Goal: Complete application form

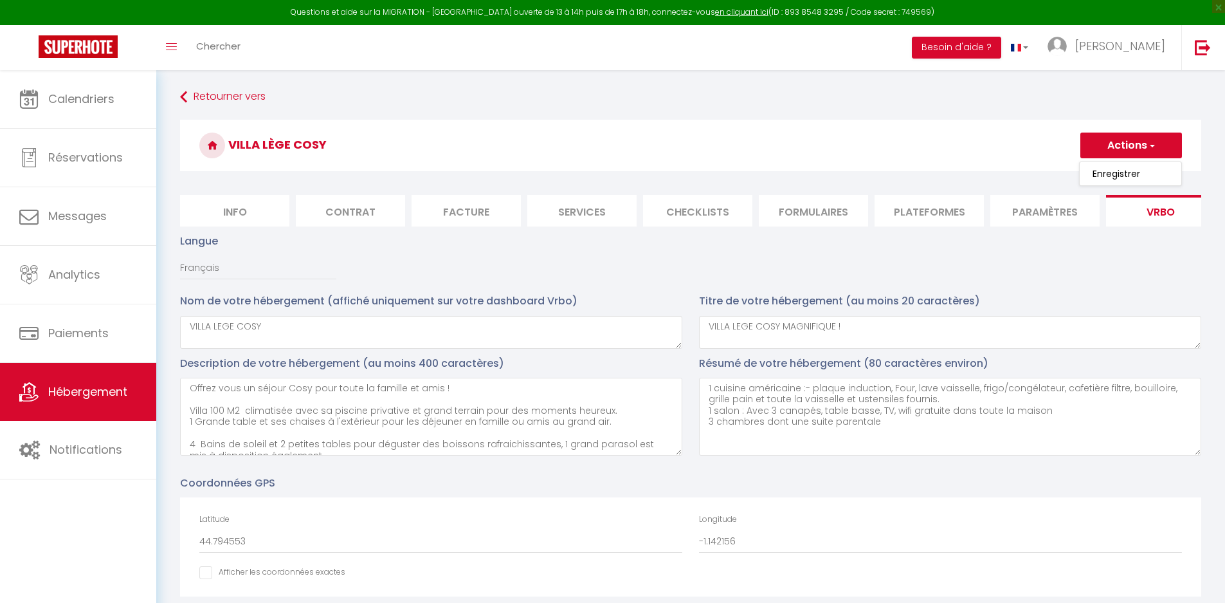
select select "SHOWER_INDOOR_OR_OUTDOOR"
select select "50"
select select "44"
select select "54"
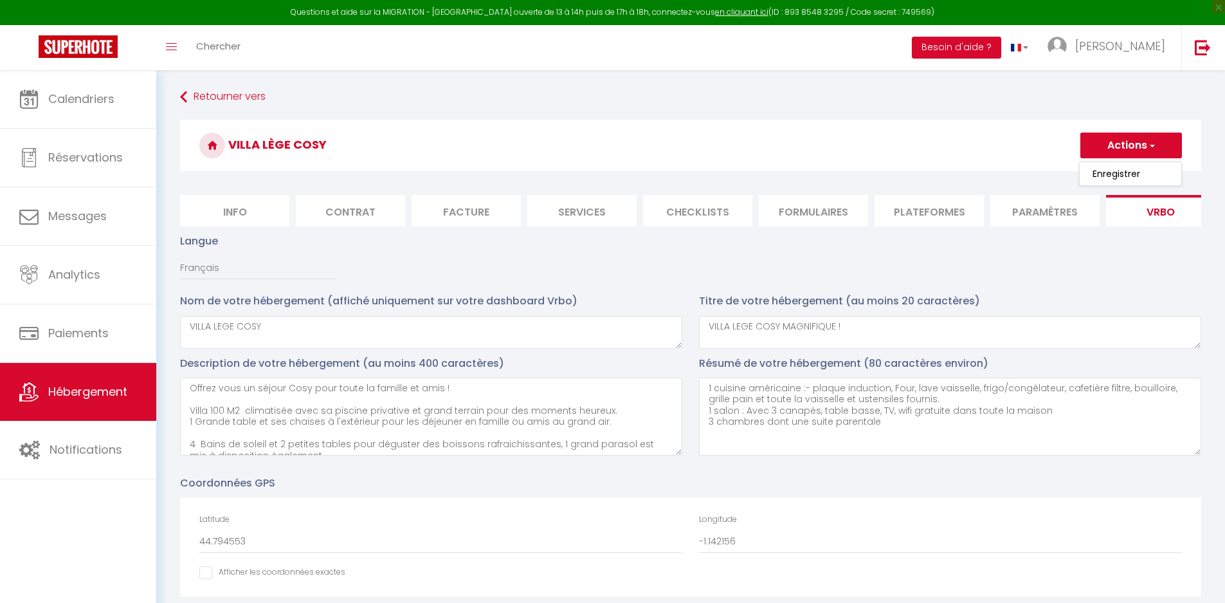
select select "OTHER_SLEEPING_AREA"
select select
select select "158"
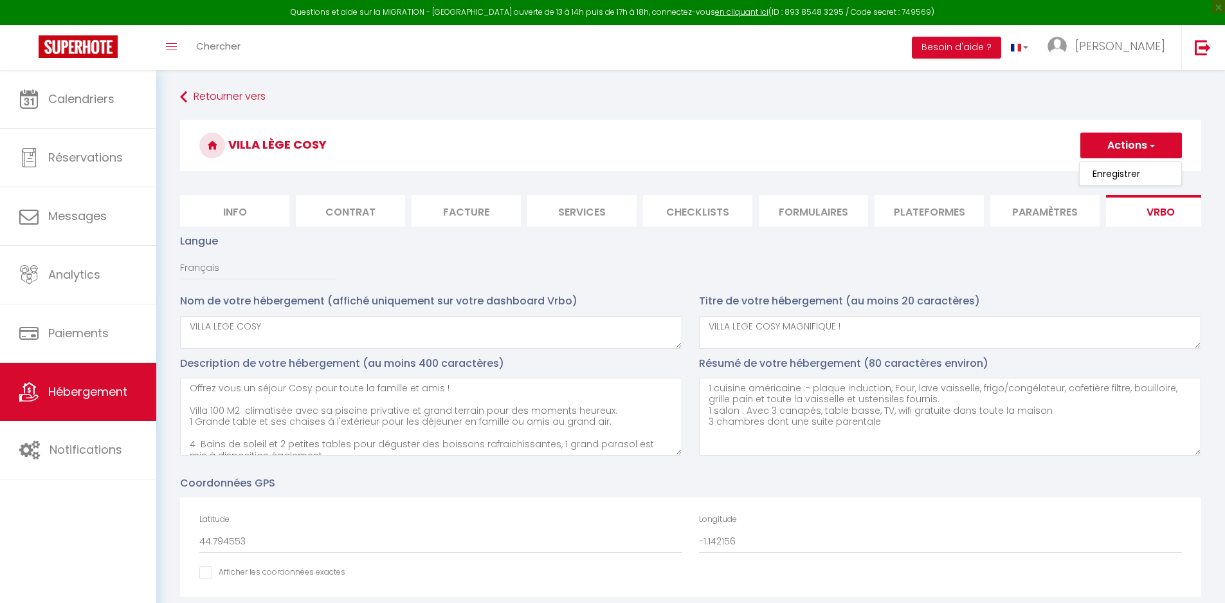
select select "63"
select select "109"
select select "155"
select select "PROPERTY_TYPE_HOUSE"
select select "EUR"
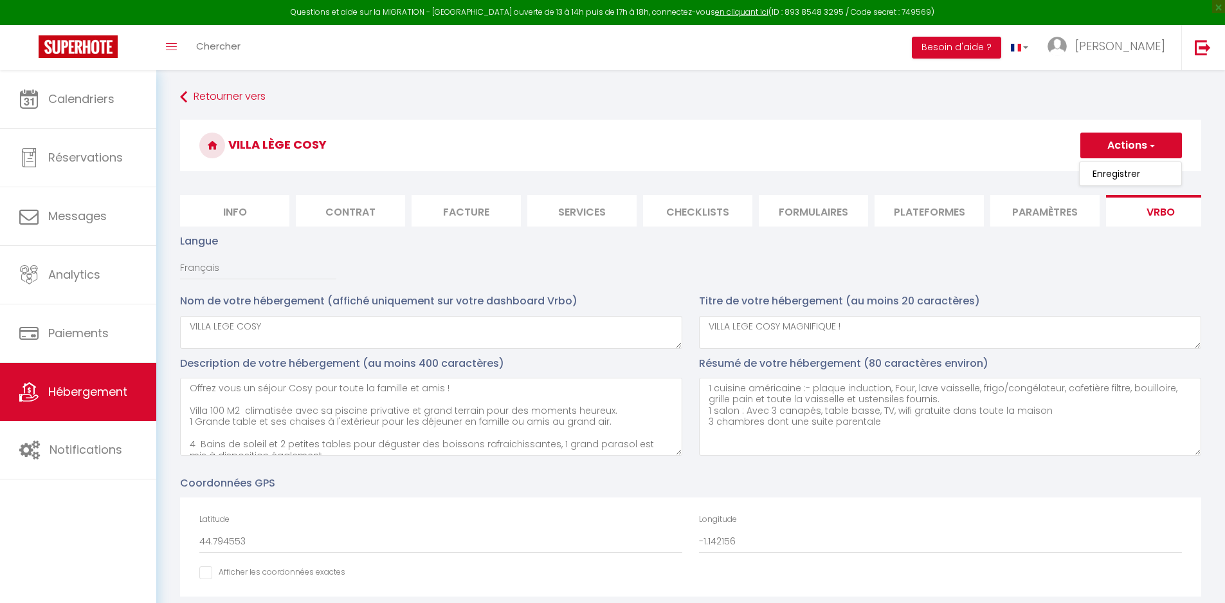
select select
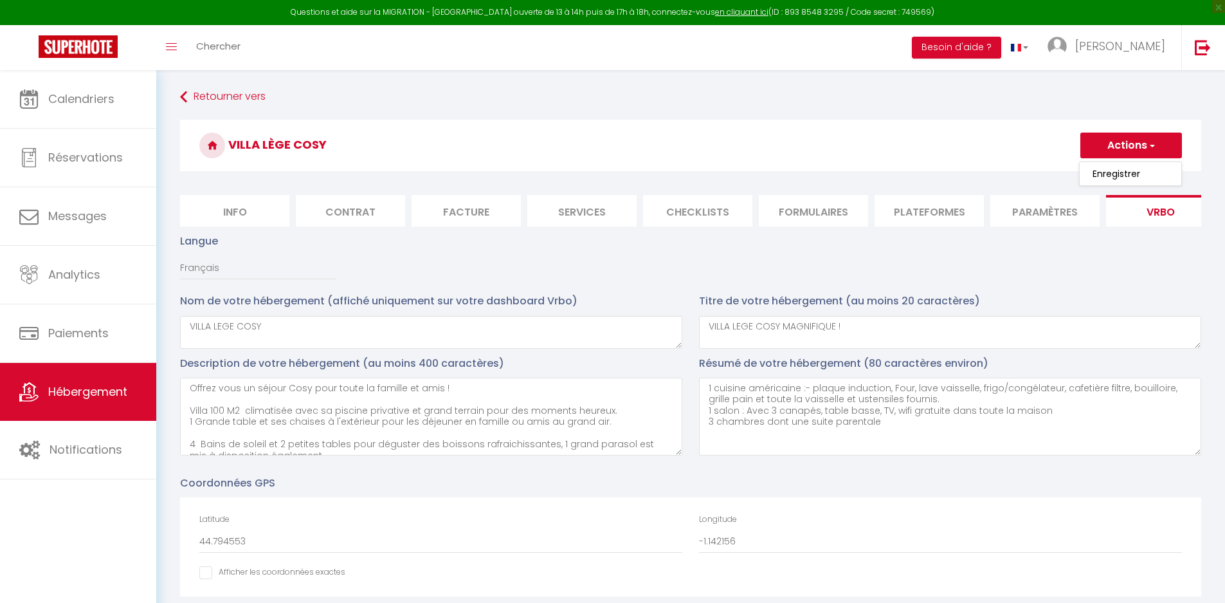
select select
select select "NO_REFUND"
select select "17:00"
select select "10:00"
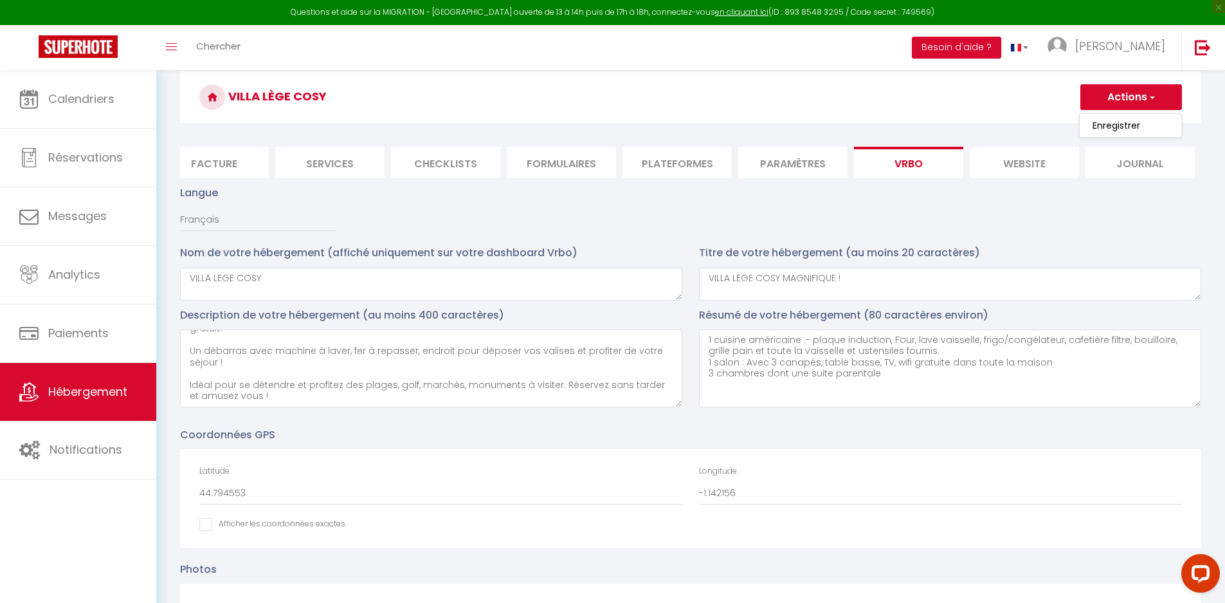
scroll to position [23, 0]
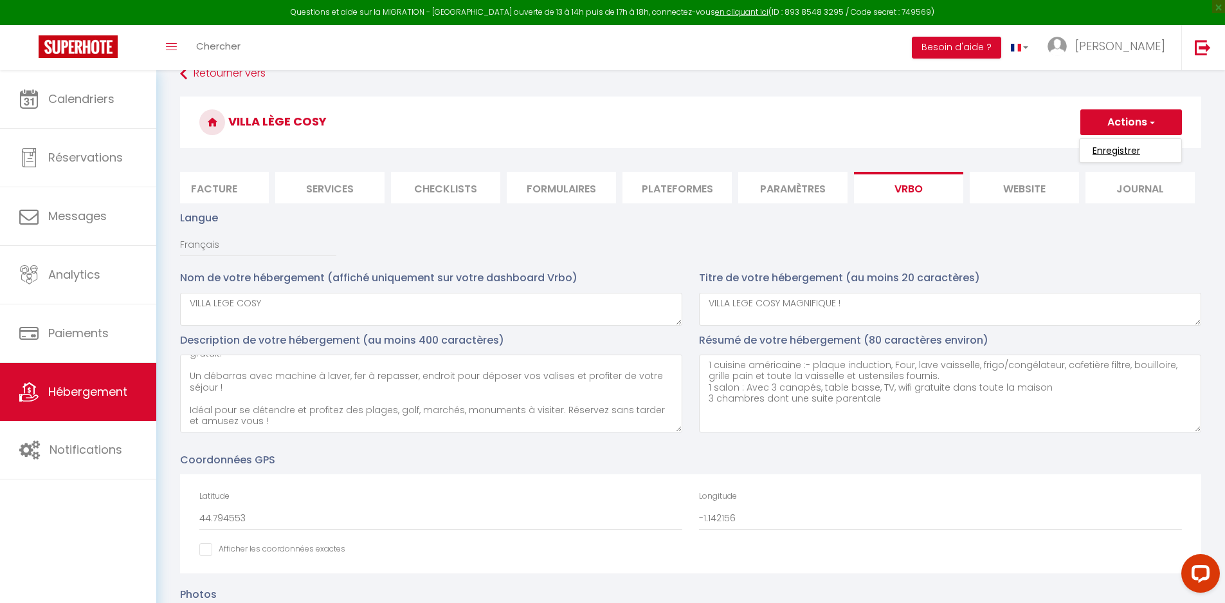
click at [1117, 150] on input "Enregistrer" at bounding box center [1117, 150] width 48 height 13
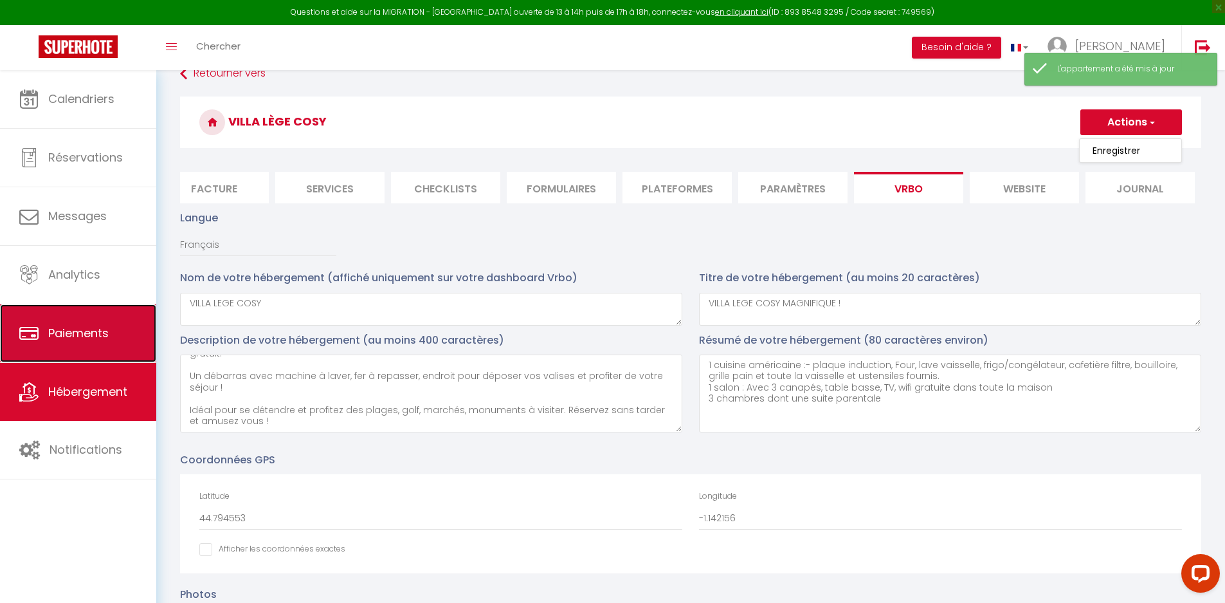
click at [69, 327] on span "Paiements" at bounding box center [78, 333] width 60 height 16
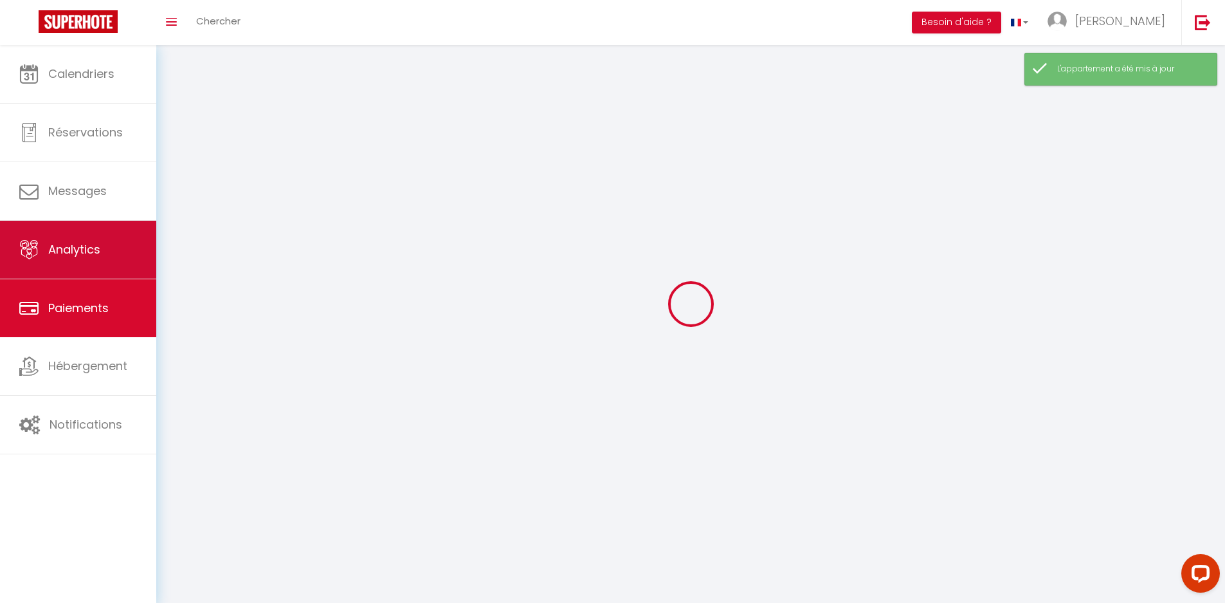
select select "2"
select select "0"
